Goal: Task Accomplishment & Management: Use online tool/utility

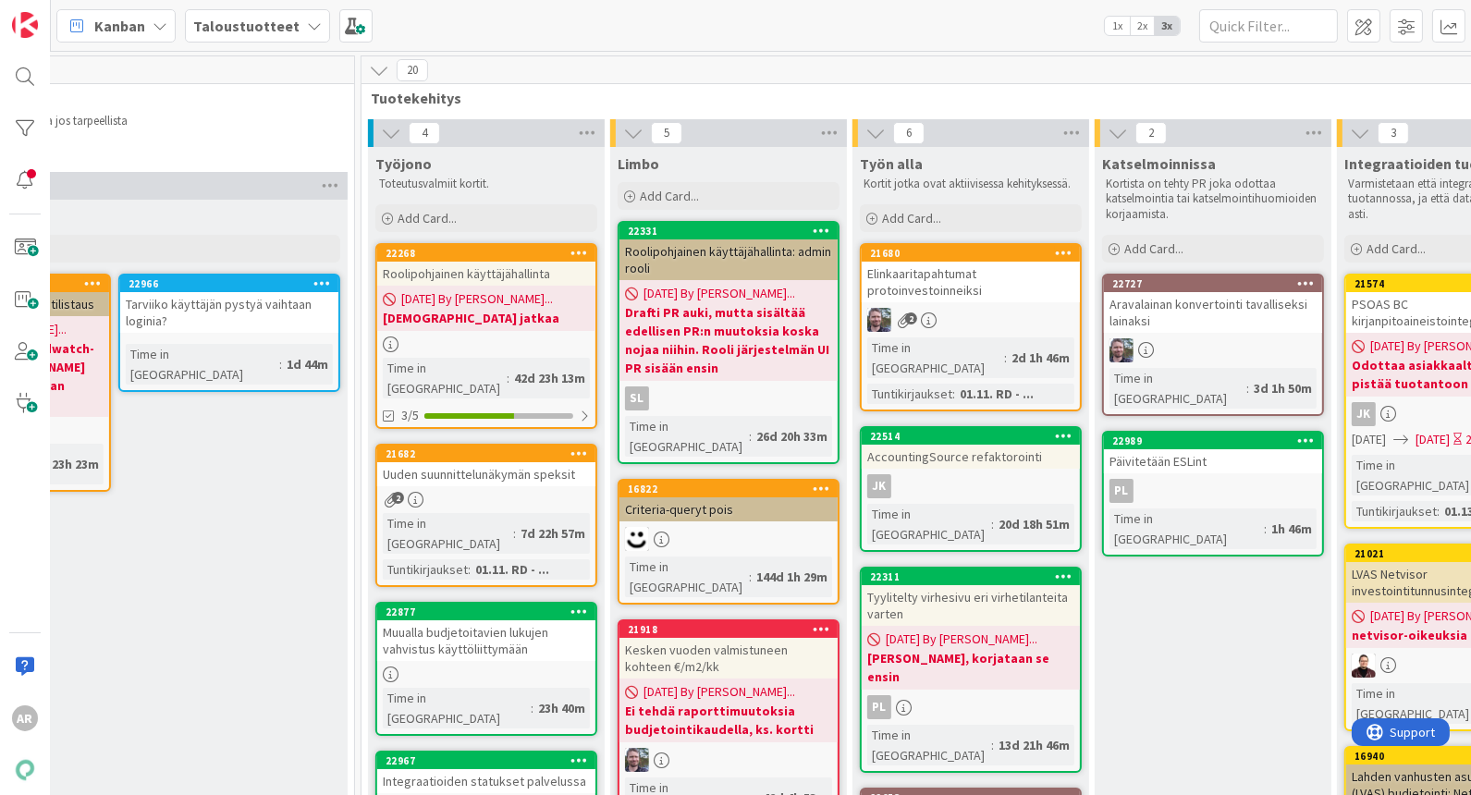
scroll to position [0, 1027]
click at [988, 292] on div "Elinkaaritapahtumat protoinvestoinneiksi" at bounding box center [972, 282] width 218 height 41
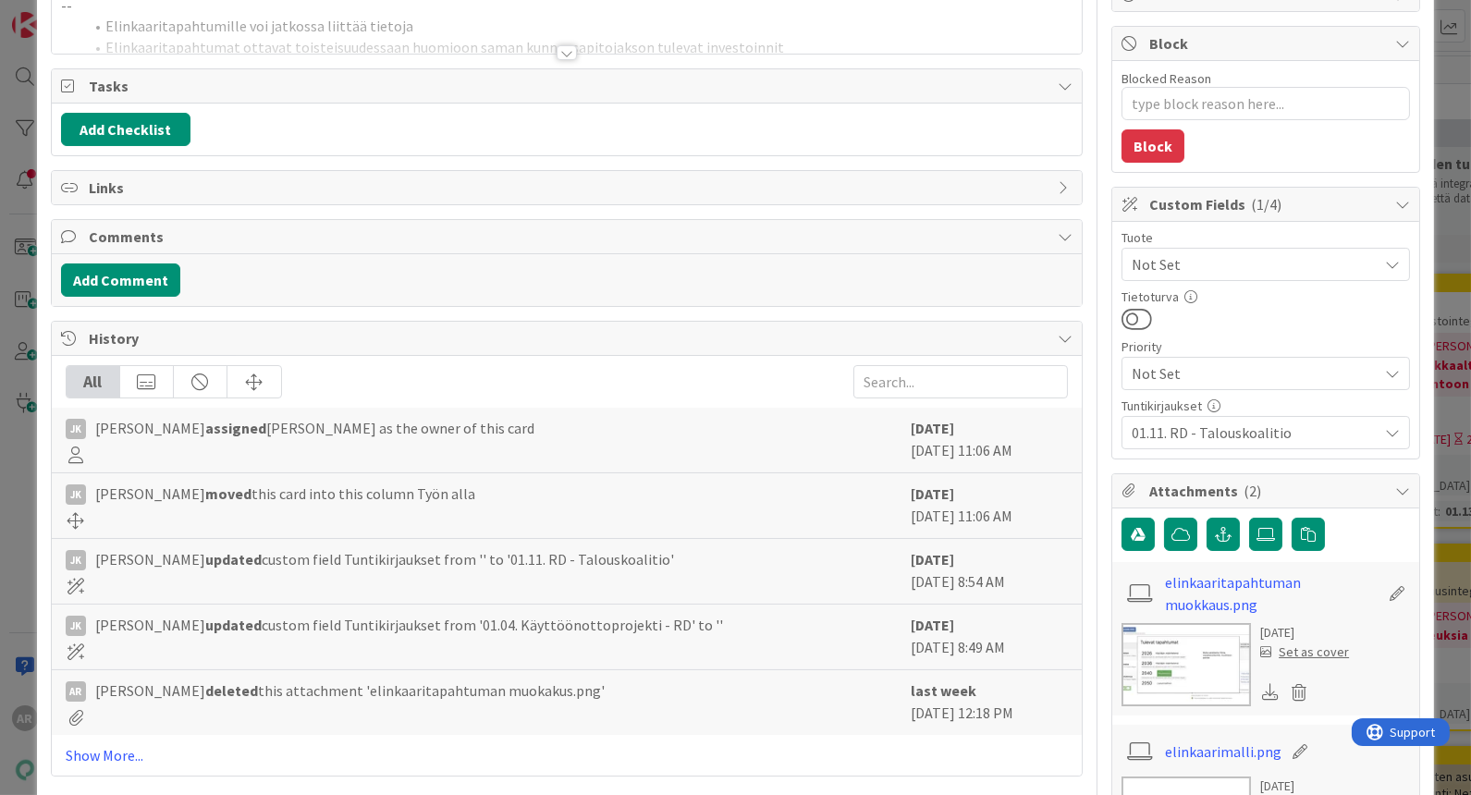
click at [1150, 658] on img at bounding box center [1186, 664] width 129 height 83
type textarea "x"
